Goal: Check status

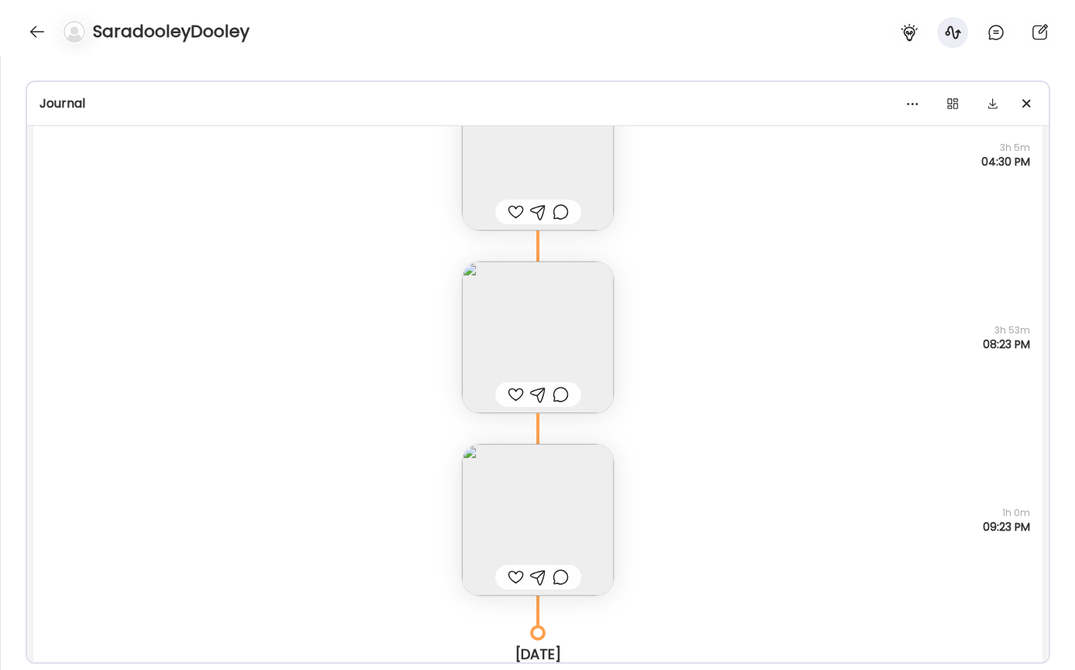
scroll to position [247, 0]
click at [31, 28] on div at bounding box center [37, 31] width 25 height 25
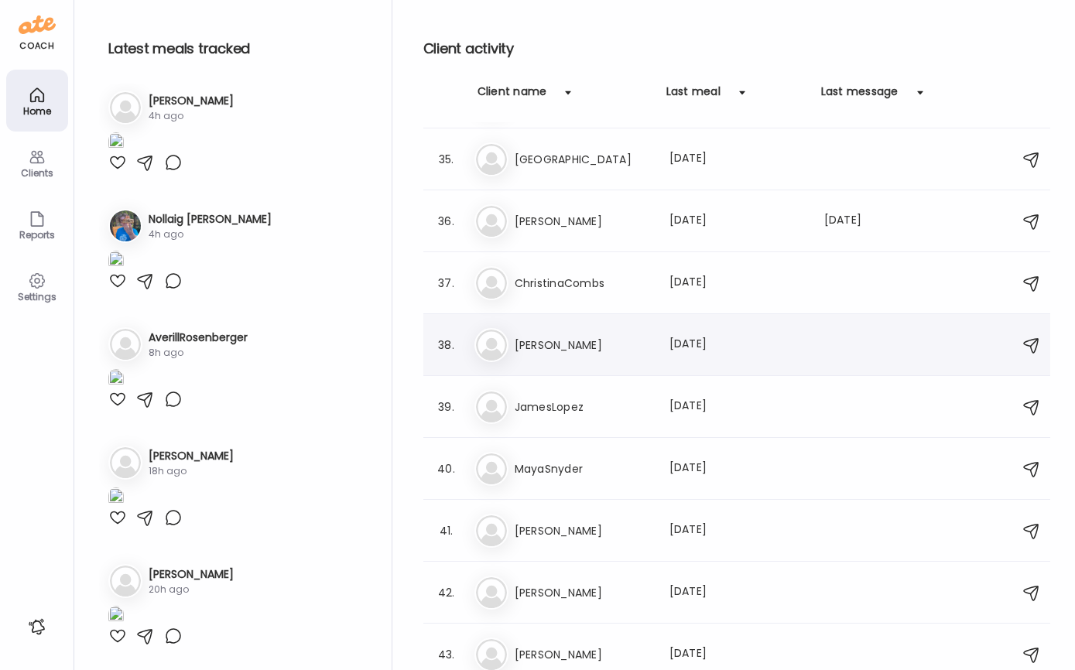
scroll to position [867, 0]
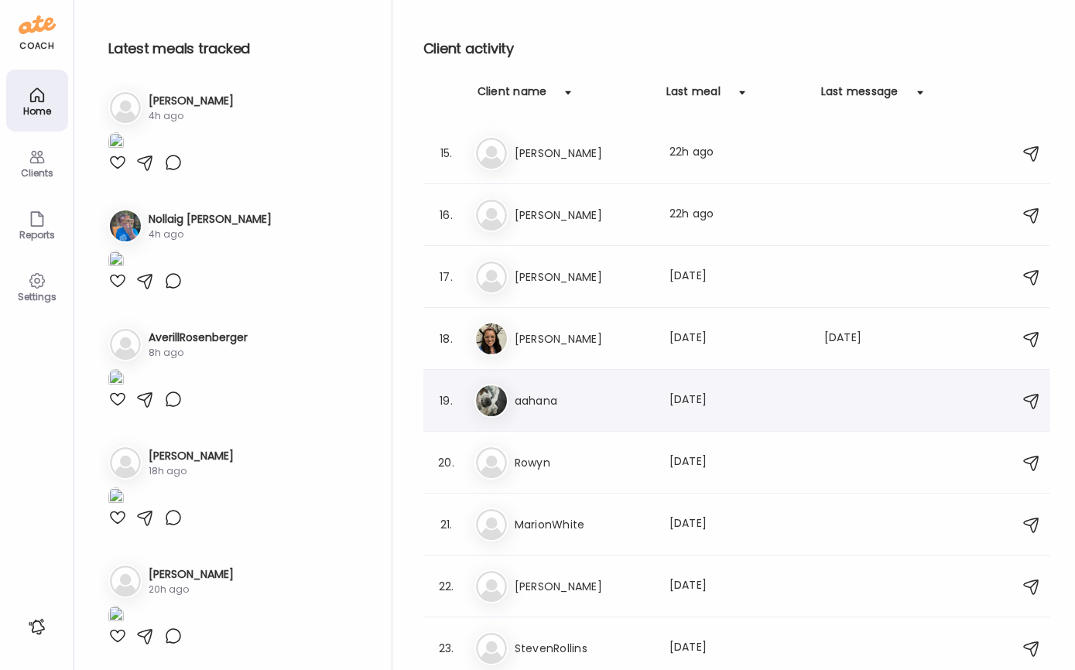
click at [614, 408] on h3 "aahana" at bounding box center [583, 401] width 136 height 19
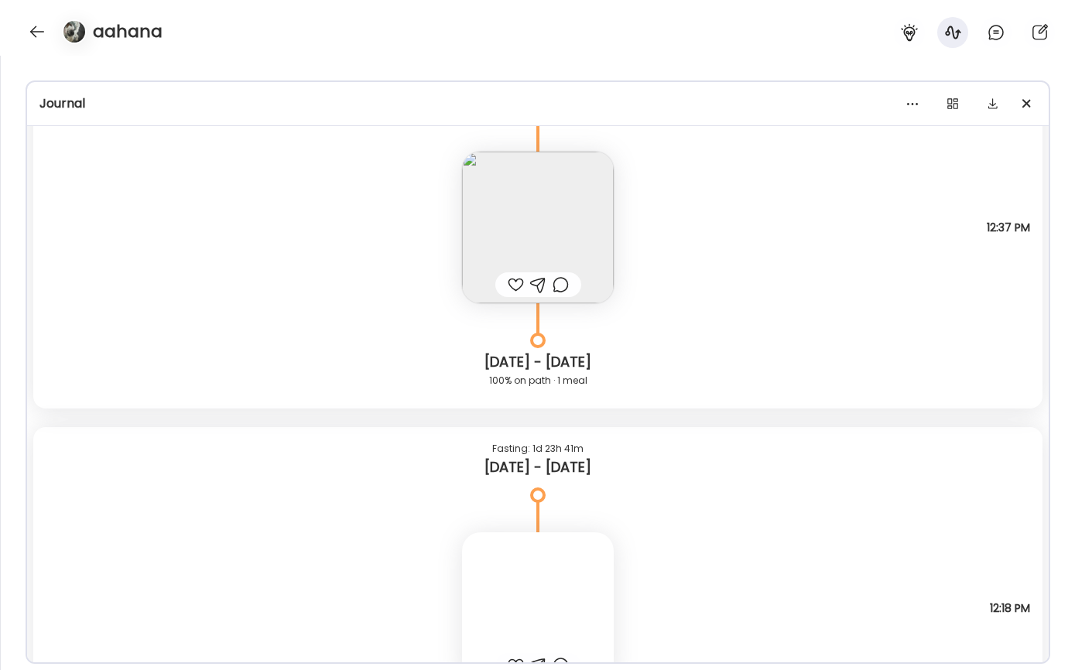
scroll to position [9850, 0]
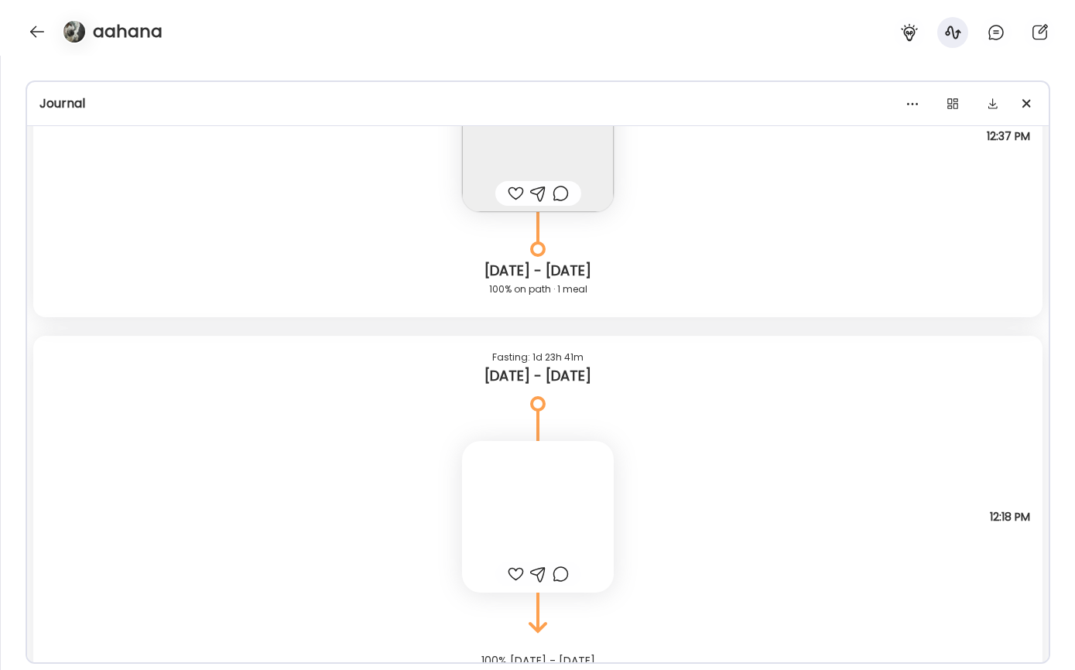
click at [662, 451] on div "Note not added Questions not answered 12:18 PM" at bounding box center [537, 501] width 1009 height 183
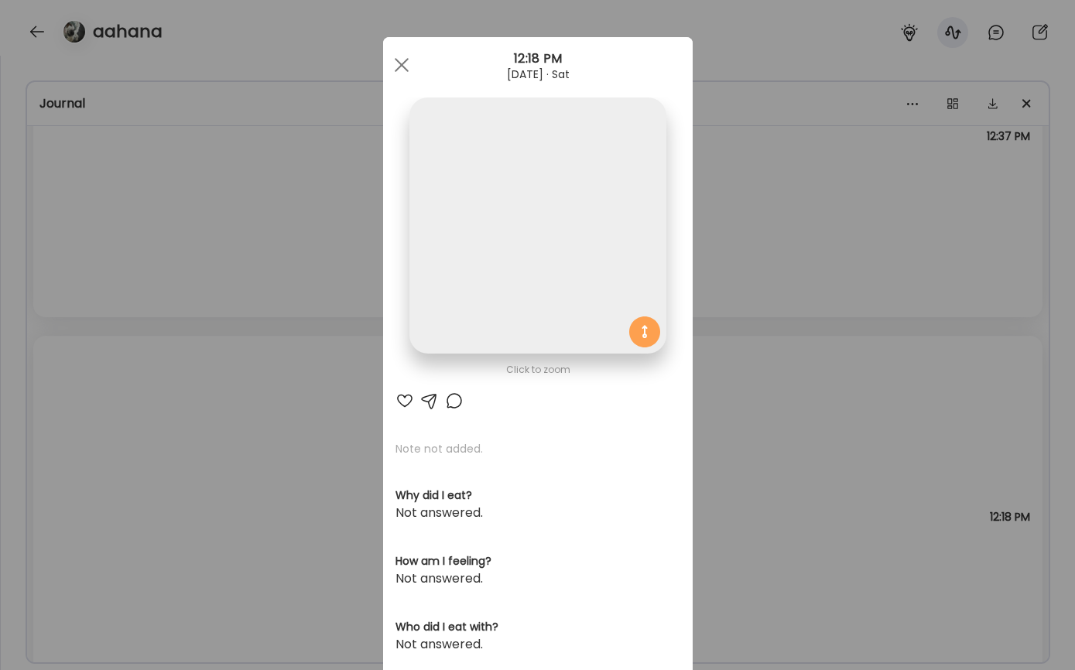
click at [720, 376] on div "Ate Coach Dashboard Wahoo! It’s official Take a moment to set up your Coach Pro…" at bounding box center [537, 335] width 1075 height 670
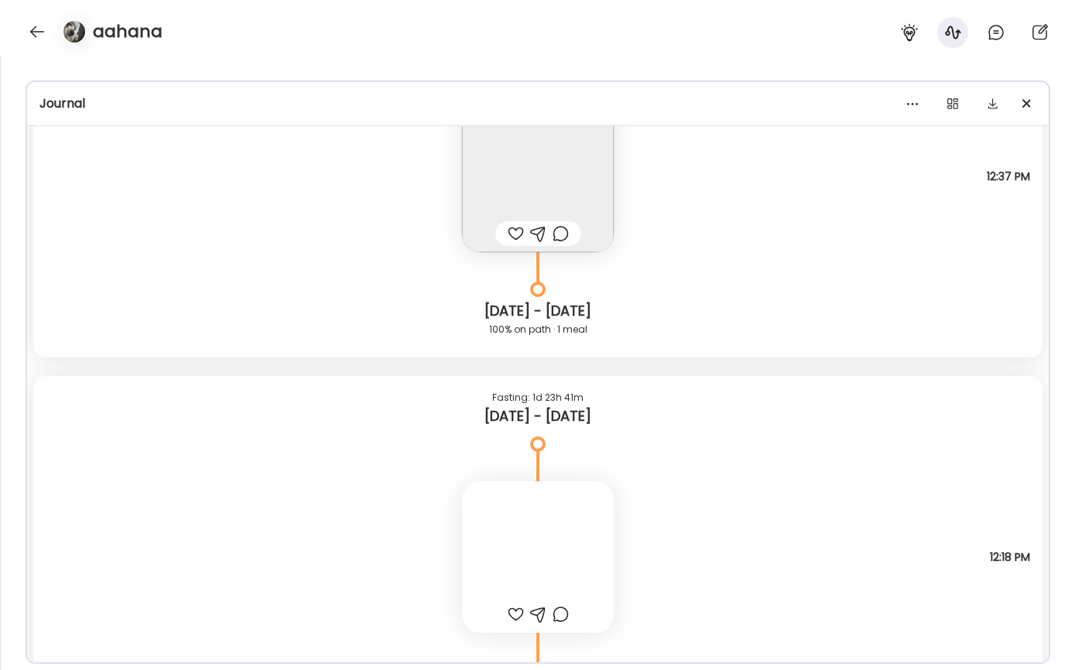
scroll to position [9911, 0]
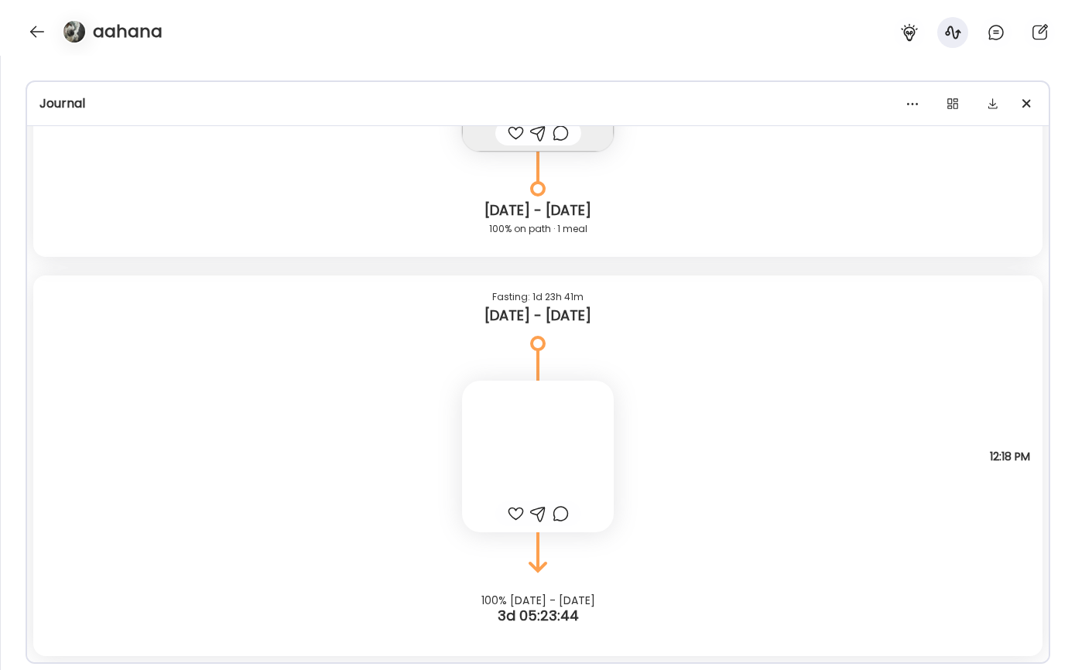
click at [700, 443] on div "Note not added Questions not answered 12:18 PM" at bounding box center [537, 441] width 1009 height 183
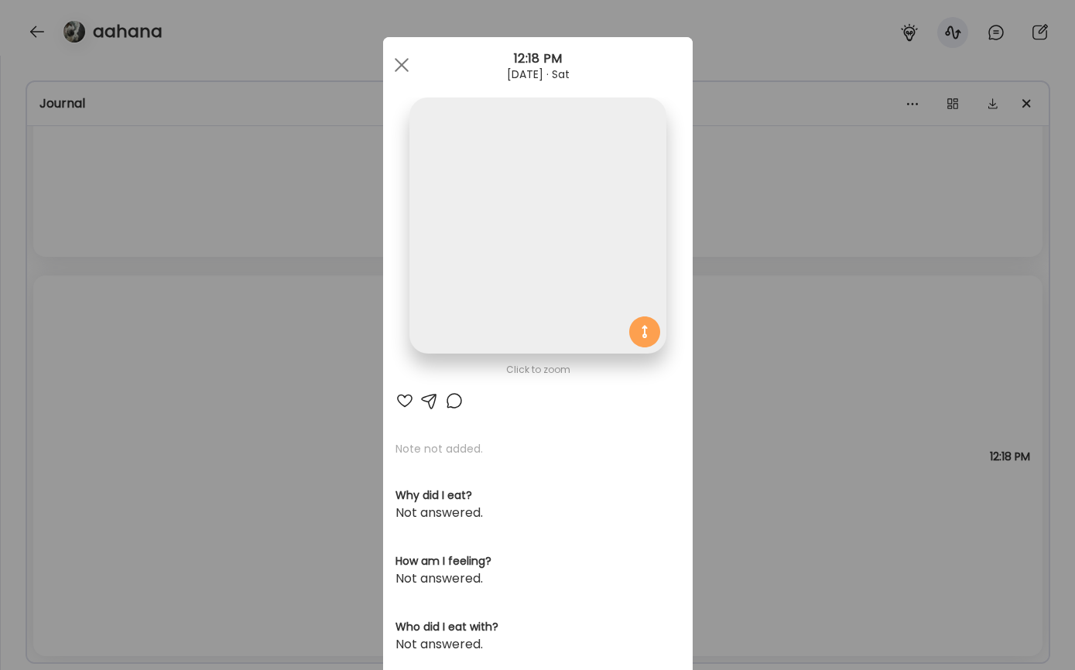
click at [621, 268] on img at bounding box center [537, 226] width 256 height 256
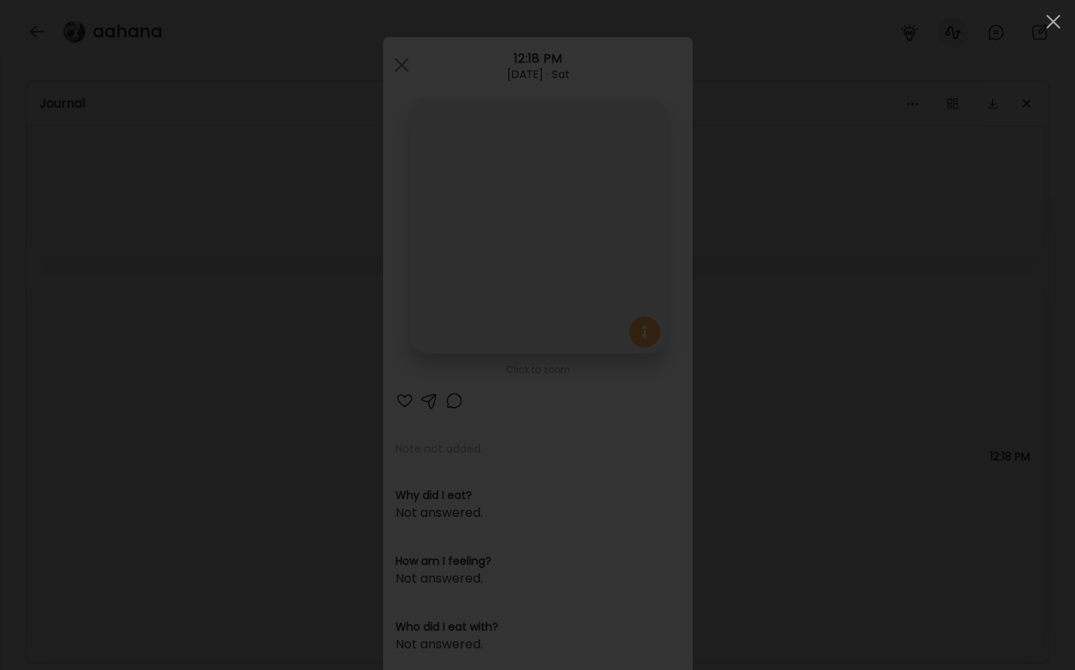
click at [773, 436] on div at bounding box center [537, 335] width 1050 height 646
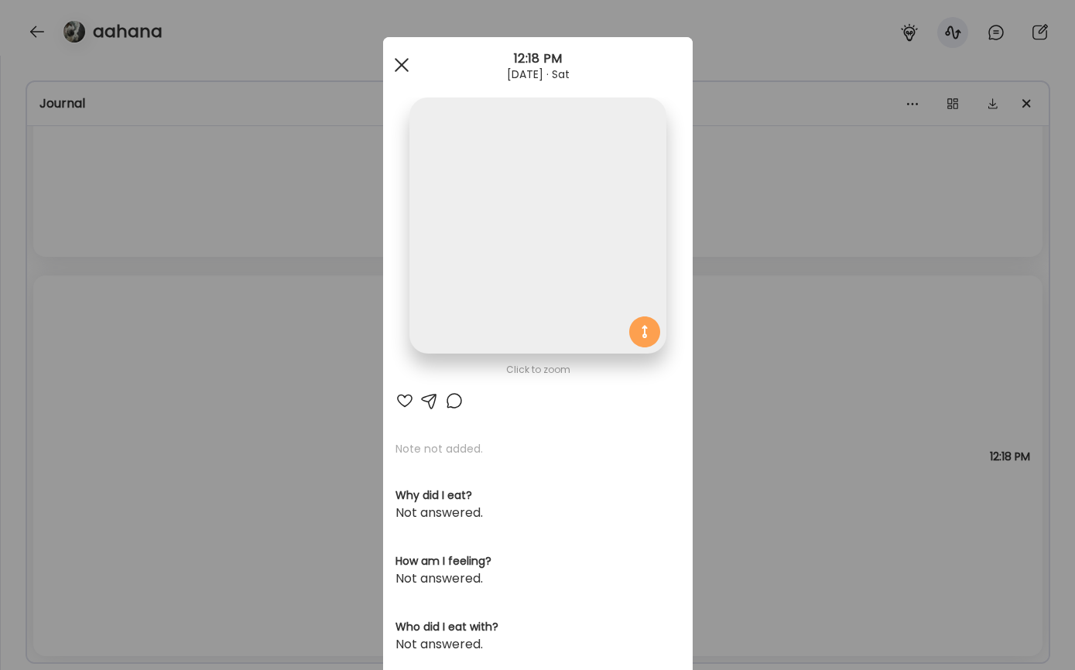
click at [403, 63] on div at bounding box center [401, 65] width 31 height 31
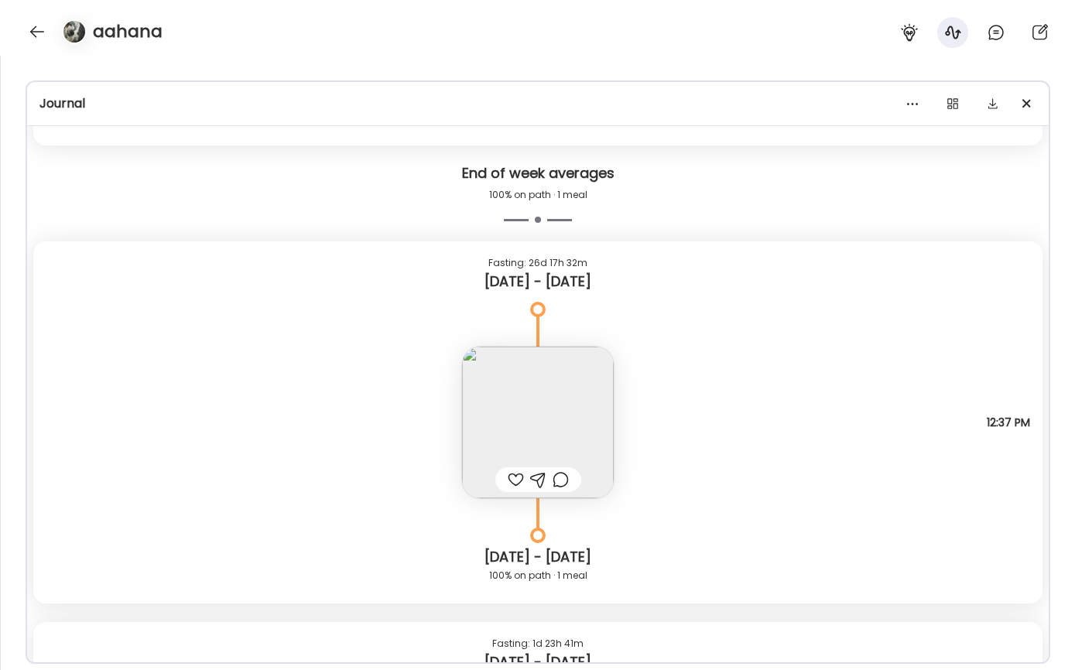
scroll to position [9718, 0]
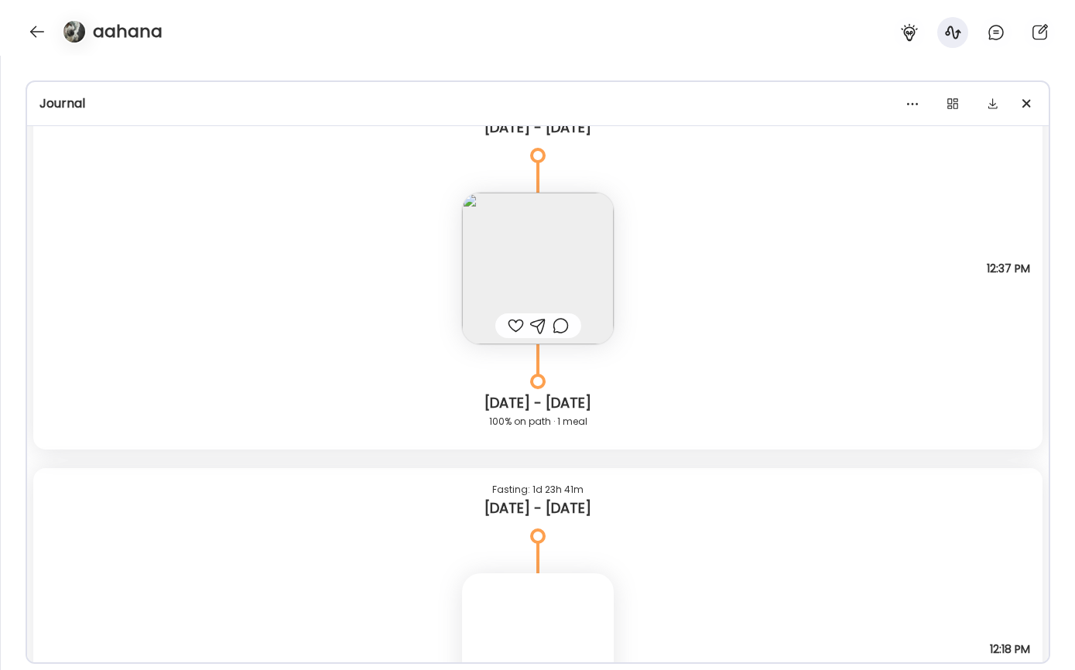
click at [566, 228] on img at bounding box center [538, 269] width 152 height 152
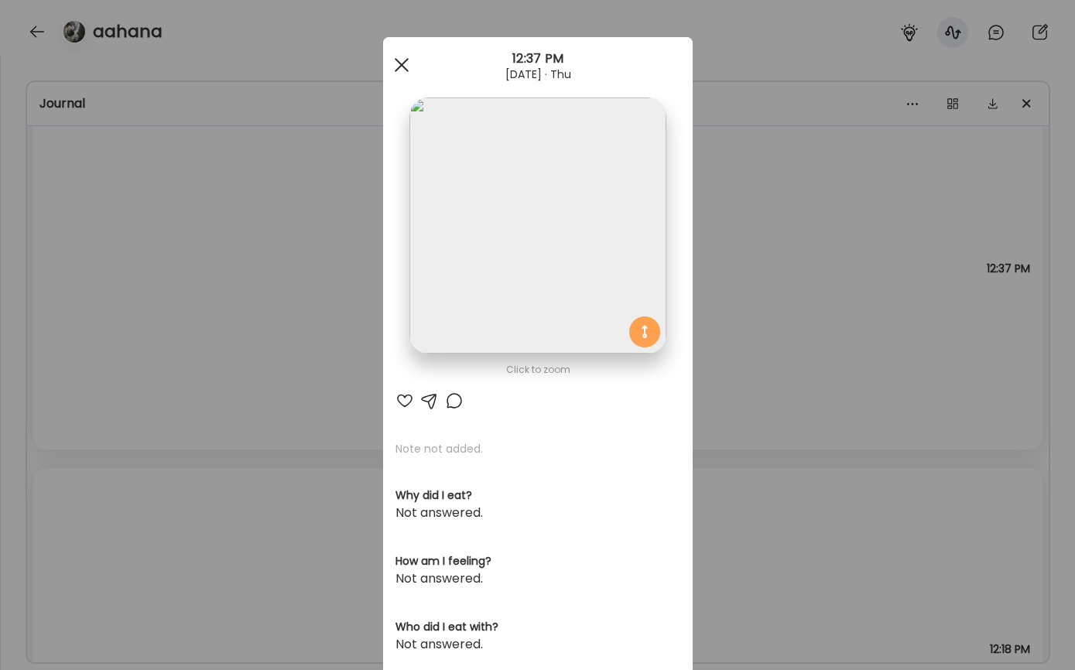
click at [401, 60] on div at bounding box center [401, 65] width 31 height 31
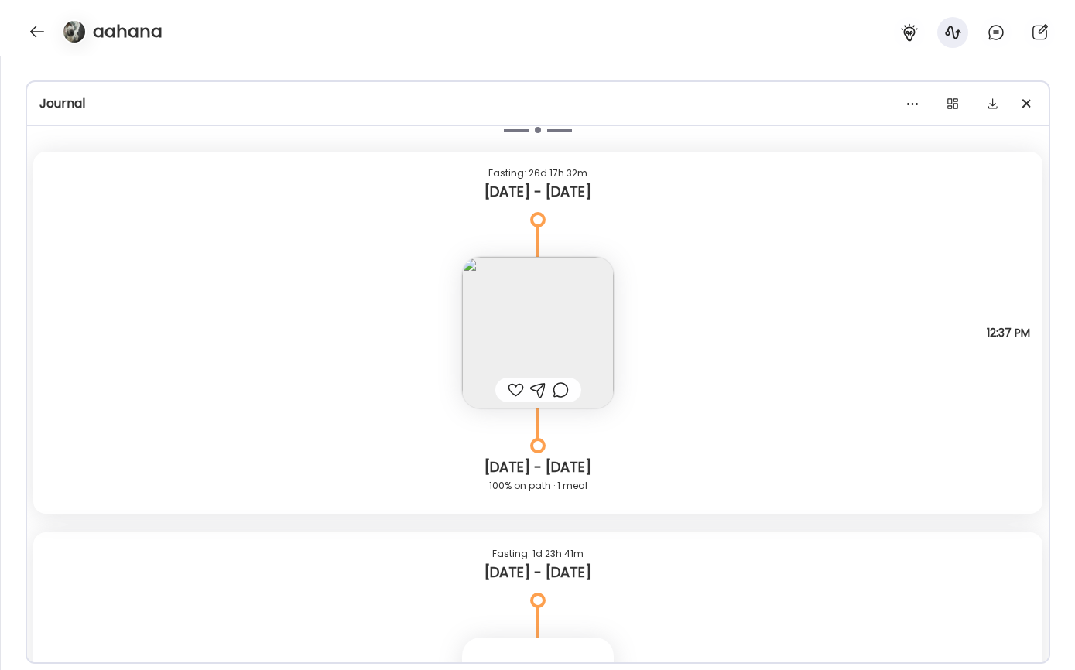
scroll to position [9654, 0]
